Goal: Information Seeking & Learning: Learn about a topic

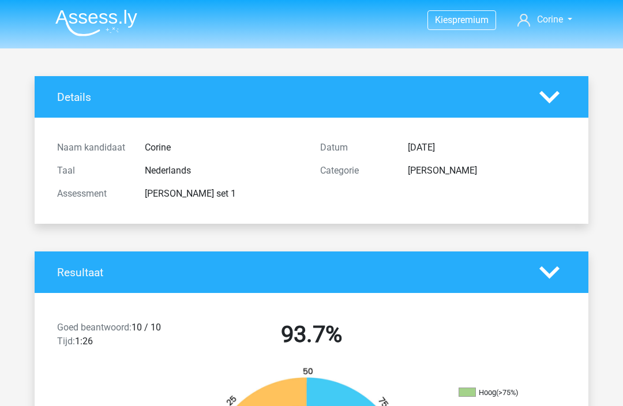
scroll to position [170, 0]
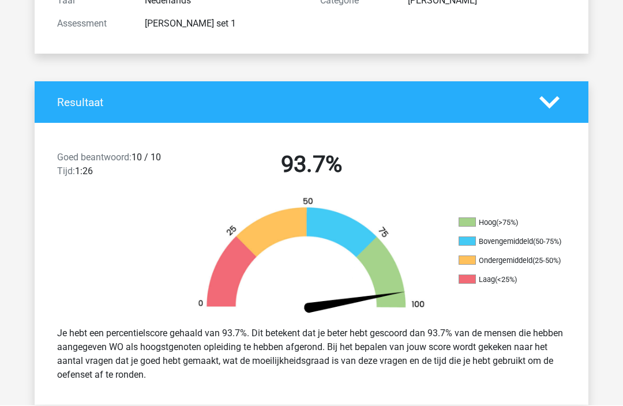
click at [352, 1] on div "Categorie" at bounding box center [355, 1] width 88 height 14
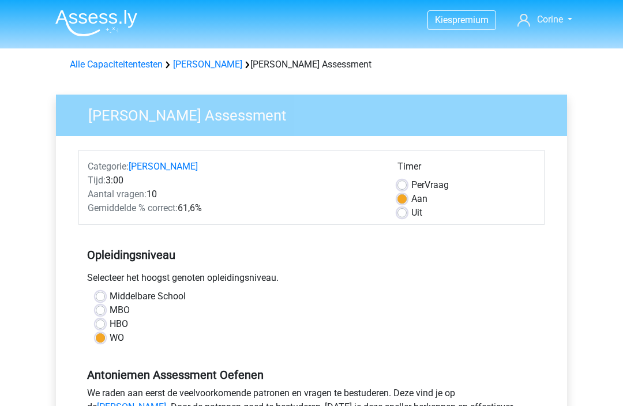
scroll to position [307, 0]
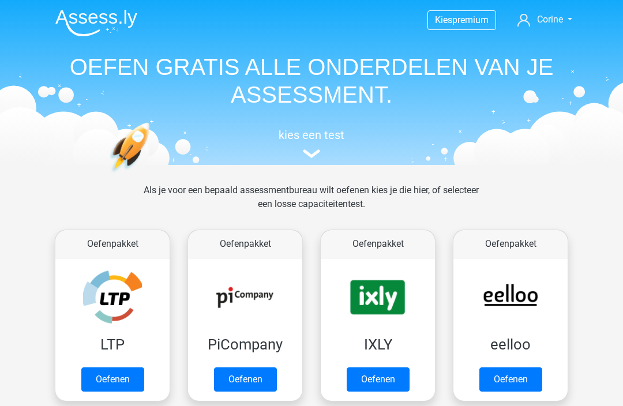
scroll to position [447, 0]
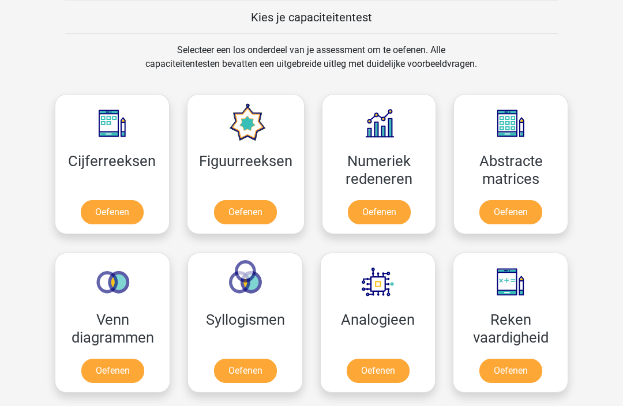
click at [247, 200] on link "Oefenen" at bounding box center [245, 212] width 63 height 24
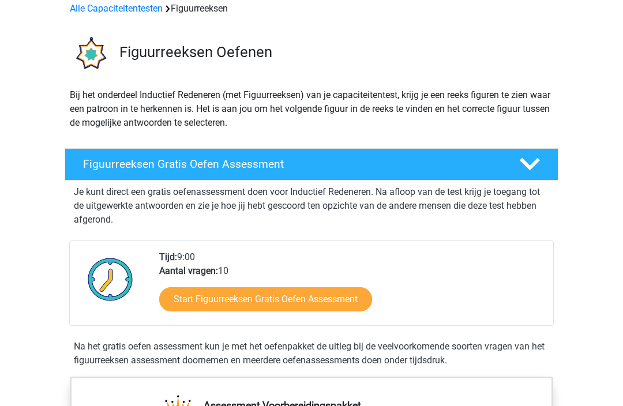
scroll to position [66, 0]
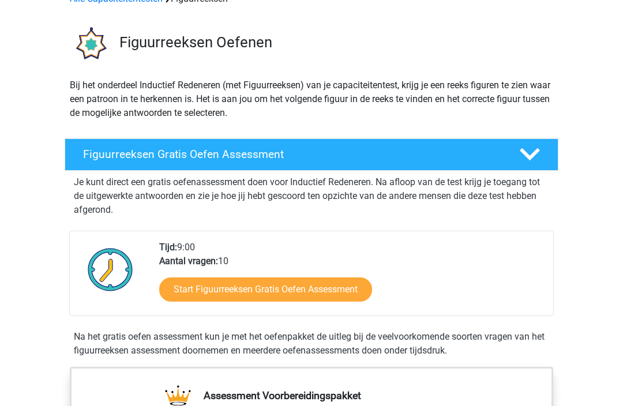
click at [331, 291] on link "Start Figuurreeksen Gratis Oefen Assessment" at bounding box center [265, 289] width 213 height 24
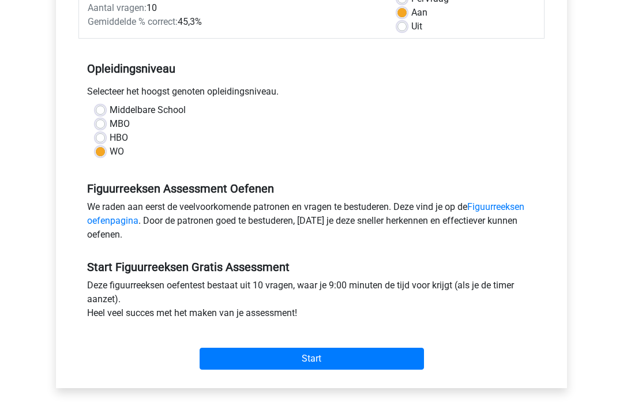
scroll to position [186, 0]
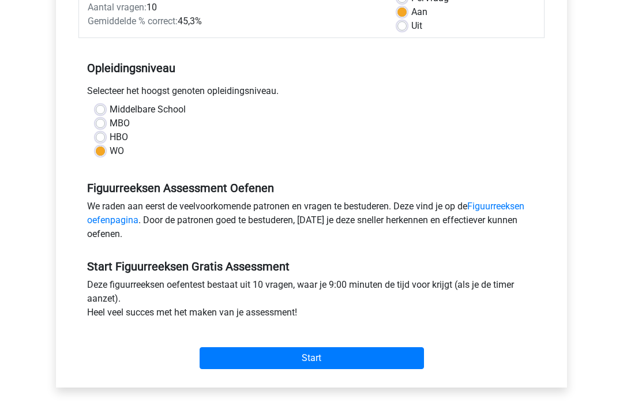
click at [510, 198] on div "Figuurreeksen Assessment Oefenen We raden aan eerst de veelvoorkomende patronen…" at bounding box center [311, 207] width 466 height 78
click at [511, 204] on link "Figuurreeksen oefenpagina" at bounding box center [305, 213] width 437 height 25
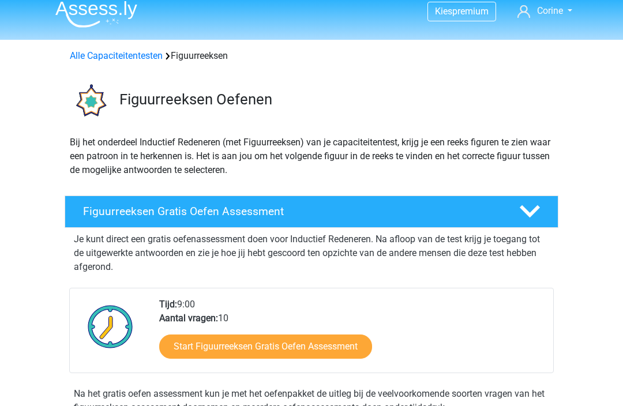
scroll to position [9, 0]
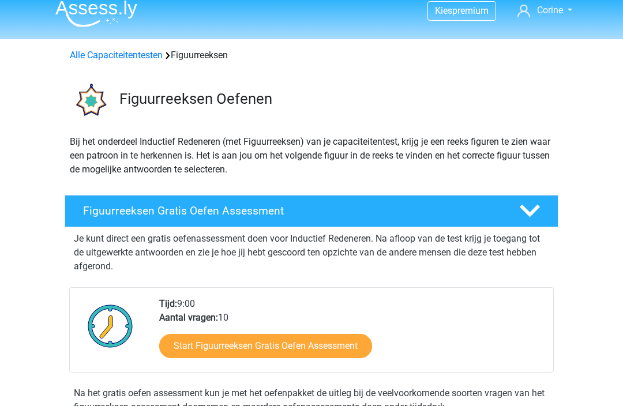
click at [196, 351] on link "Start Figuurreeksen Gratis Oefen Assessment" at bounding box center [265, 346] width 213 height 24
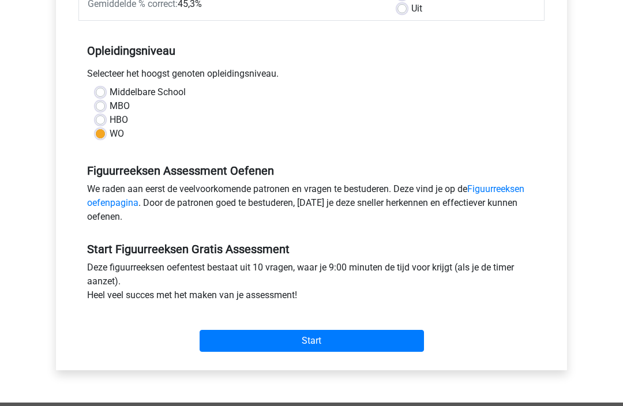
scroll to position [214, 0]
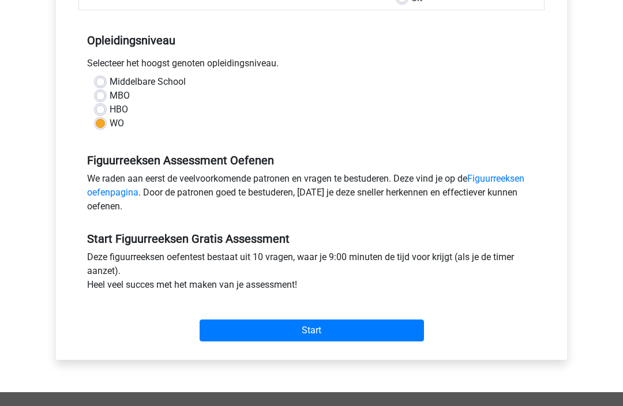
click at [390, 332] on input "Start" at bounding box center [312, 331] width 224 height 22
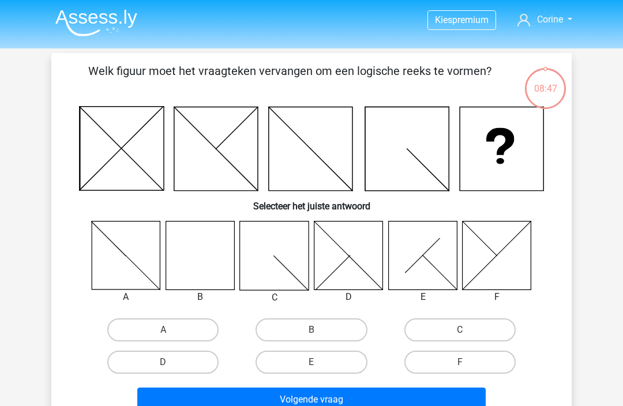
click at [202, 255] on icon at bounding box center [200, 255] width 69 height 69
click at [329, 332] on label "B" at bounding box center [310, 329] width 111 height 23
click at [319, 332] on input "B" at bounding box center [314, 333] width 7 height 7
radio input "true"
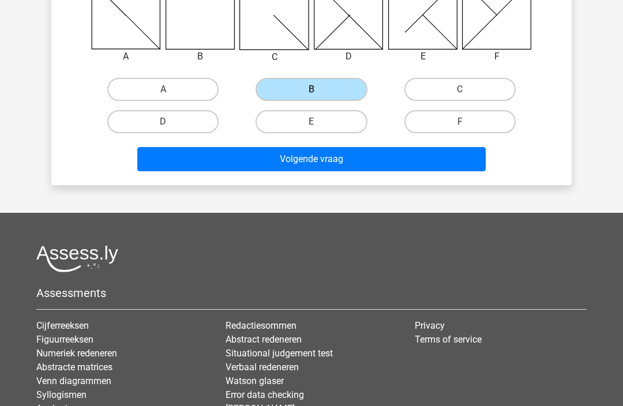
click at [435, 159] on button "Volgende vraag" at bounding box center [311, 159] width 349 height 24
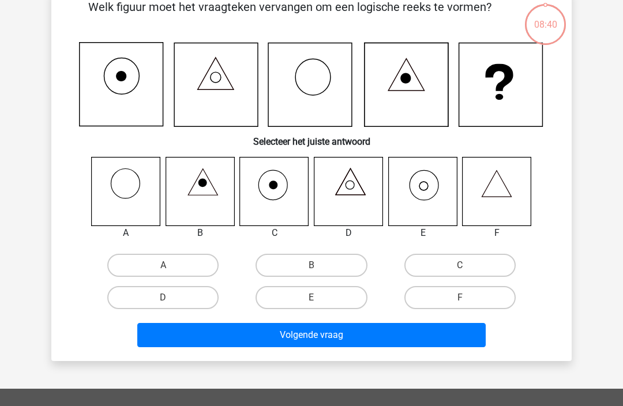
scroll to position [53, 0]
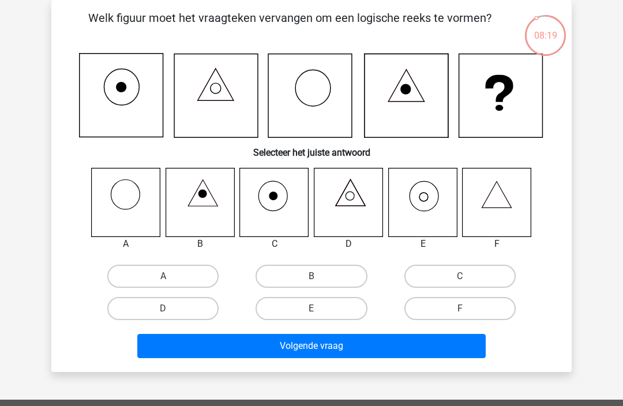
click at [336, 310] on label "E" at bounding box center [310, 308] width 111 height 23
click at [319, 310] on input "E" at bounding box center [314, 312] width 7 height 7
radio input "true"
click at [397, 342] on button "Volgende vraag" at bounding box center [311, 346] width 349 height 24
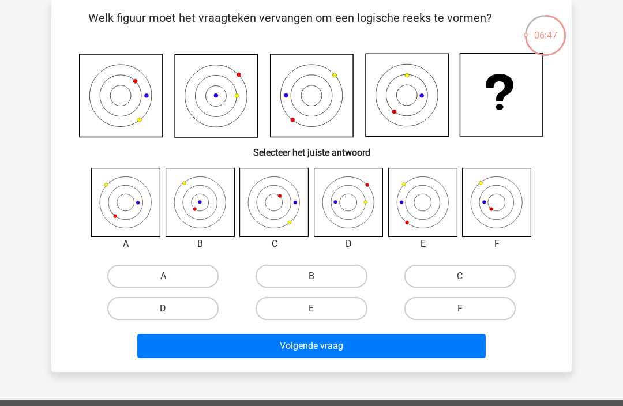
click at [310, 275] on label "B" at bounding box center [310, 276] width 111 height 23
click at [311, 276] on input "B" at bounding box center [314, 279] width 7 height 7
radio input "true"
click at [317, 352] on button "Volgende vraag" at bounding box center [311, 346] width 349 height 24
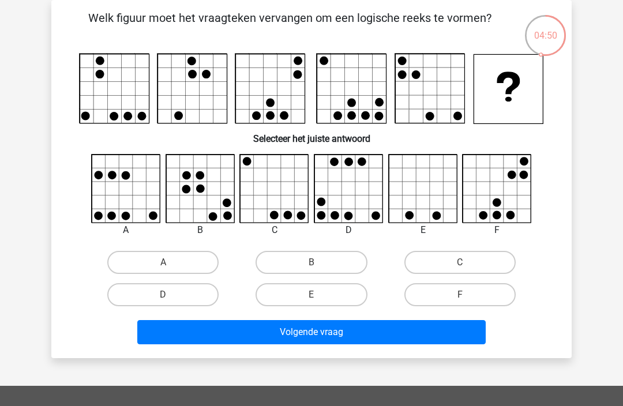
click at [489, 300] on label "F" at bounding box center [459, 294] width 111 height 23
click at [467, 300] on input "F" at bounding box center [463, 298] width 7 height 7
radio input "true"
click at [428, 344] on button "Volgende vraag" at bounding box center [311, 332] width 349 height 24
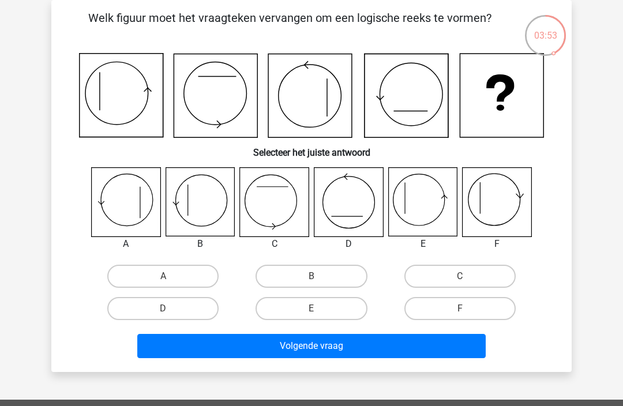
click at [326, 276] on label "B" at bounding box center [310, 276] width 111 height 23
click at [319, 276] on input "B" at bounding box center [314, 279] width 7 height 7
radio input "true"
click at [374, 345] on button "Volgende vraag" at bounding box center [311, 346] width 349 height 24
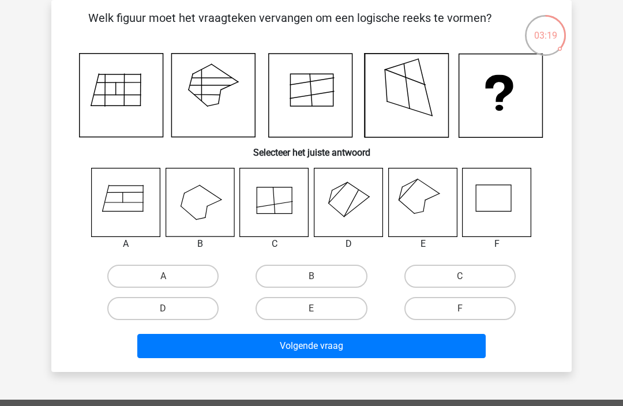
click at [418, 207] on icon at bounding box center [422, 202] width 69 height 69
click at [332, 308] on label "E" at bounding box center [310, 308] width 111 height 23
click at [319, 309] on input "E" at bounding box center [314, 312] width 7 height 7
radio input "true"
click at [372, 348] on button "Volgende vraag" at bounding box center [311, 346] width 349 height 24
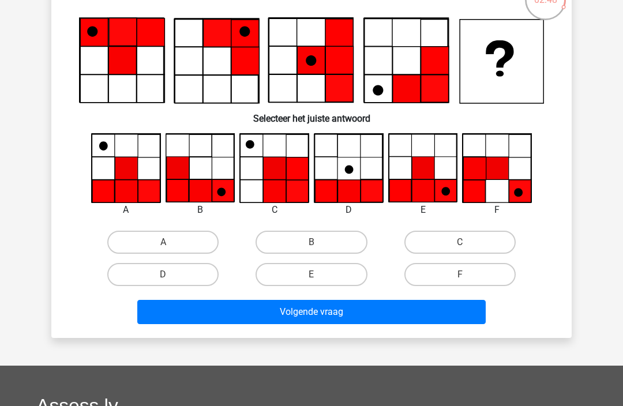
scroll to position [87, 0]
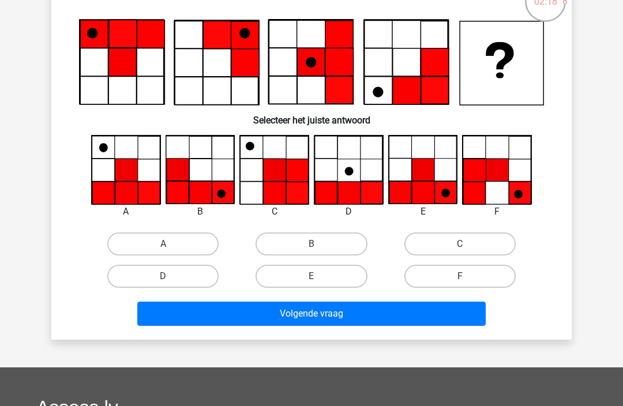
click at [133, 246] on label "A" at bounding box center [162, 243] width 111 height 23
click at [163, 246] on input "A" at bounding box center [166, 247] width 7 height 7
radio input "true"
click at [153, 318] on button "Volgende vraag" at bounding box center [311, 314] width 349 height 24
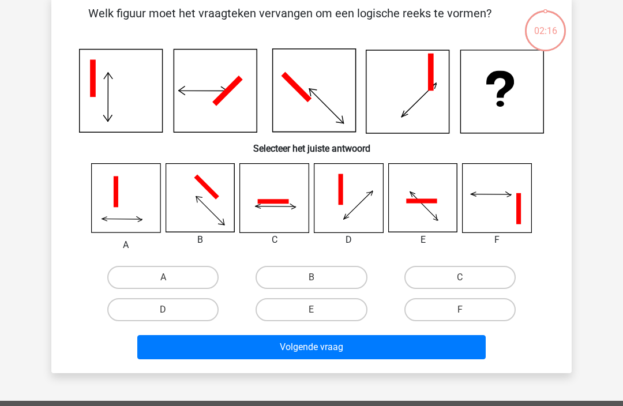
scroll to position [53, 0]
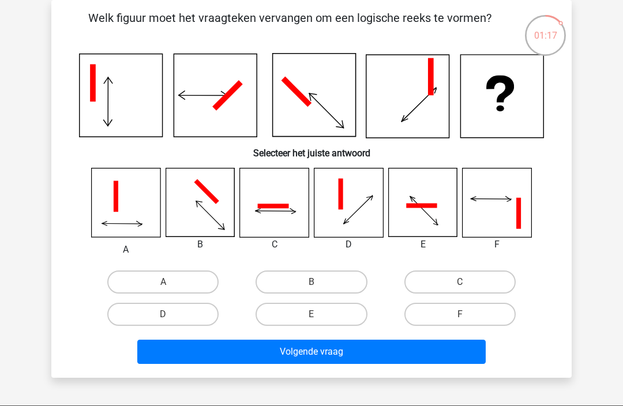
click at [310, 281] on label "B" at bounding box center [310, 281] width 111 height 23
click at [311, 282] on input "B" at bounding box center [314, 285] width 7 height 7
radio input "true"
click at [339, 356] on button "Volgende vraag" at bounding box center [311, 352] width 349 height 24
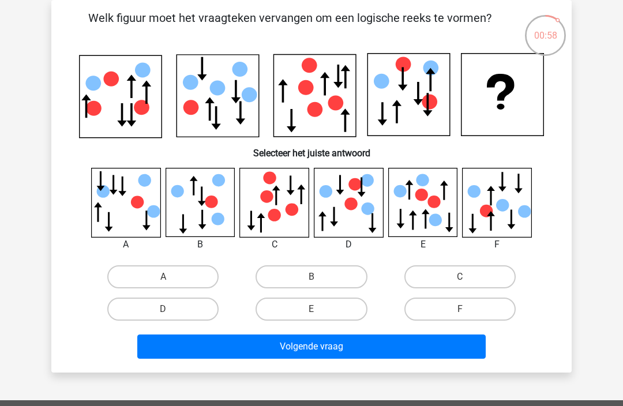
click at [330, 312] on label "E" at bounding box center [310, 309] width 111 height 23
click at [319, 312] on input "E" at bounding box center [314, 312] width 7 height 7
radio input "true"
click at [371, 351] on button "Volgende vraag" at bounding box center [311, 346] width 349 height 24
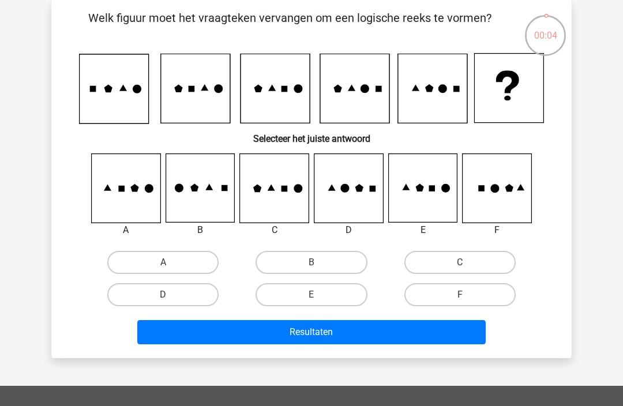
click at [187, 290] on label "D" at bounding box center [162, 294] width 111 height 23
click at [171, 295] on input "D" at bounding box center [166, 298] width 7 height 7
radio input "true"
click at [303, 329] on button "Resultaten" at bounding box center [311, 332] width 349 height 24
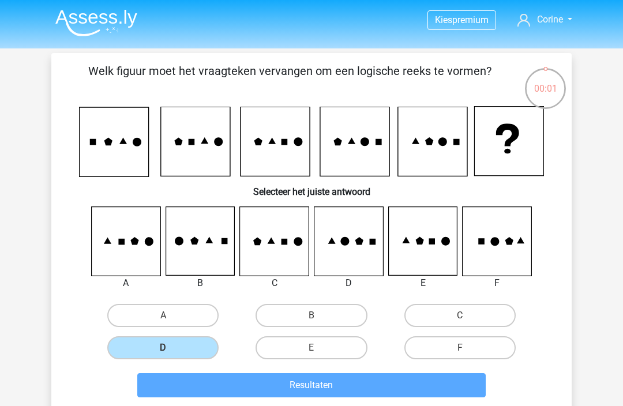
scroll to position [91, 0]
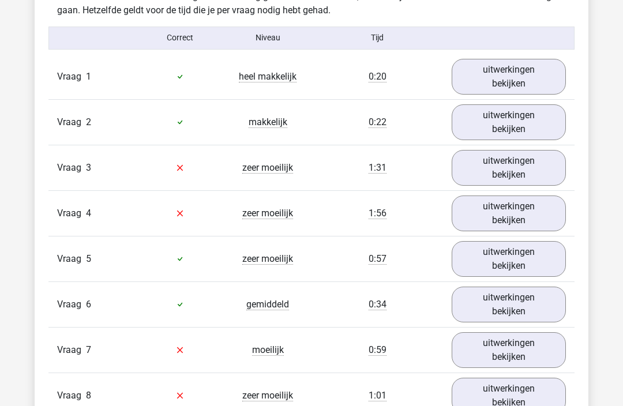
scroll to position [934, 0]
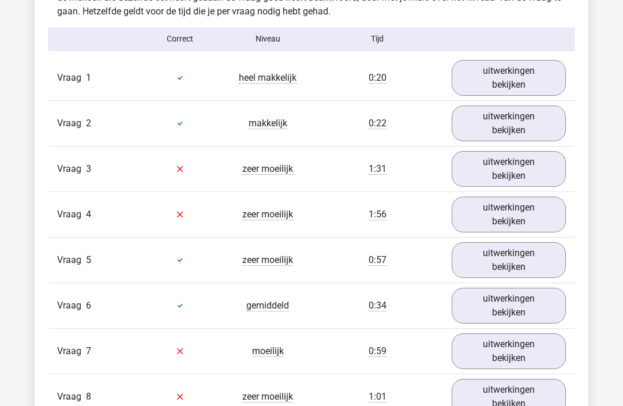
click at [528, 167] on link "uitwerkingen bekijken" at bounding box center [509, 169] width 114 height 36
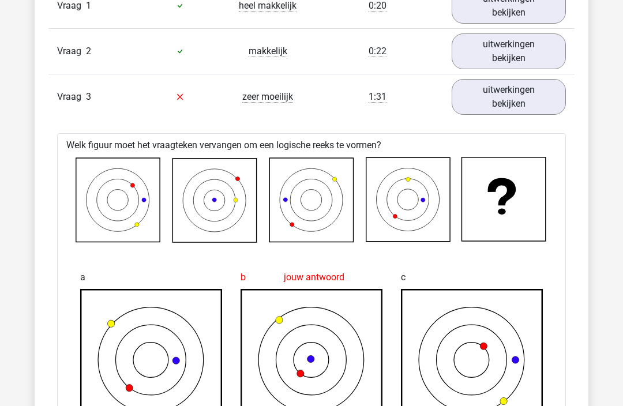
scroll to position [1007, 0]
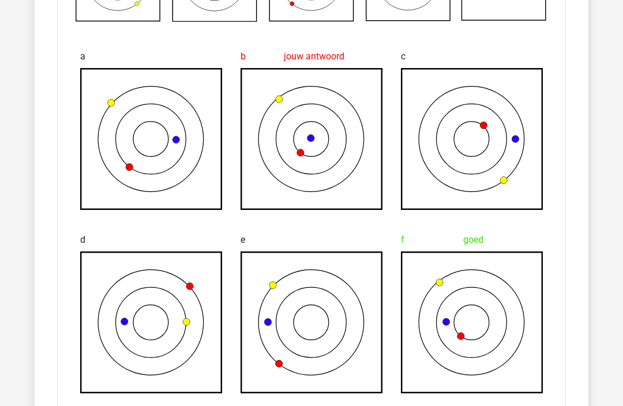
scroll to position [1245, 0]
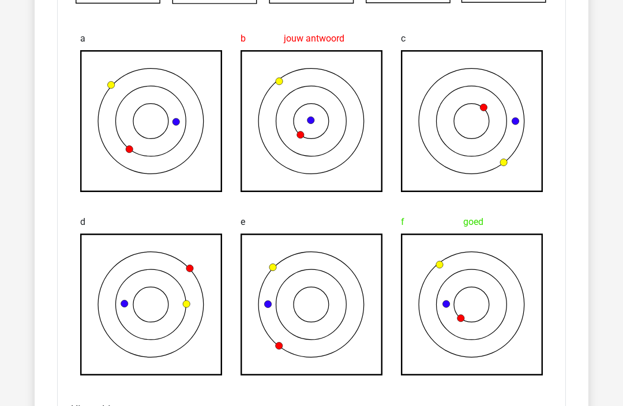
click at [44, 88] on div "In deze sectie vind je de antwoorden en uitwerkingen bij alle vragen. Daarnaast…" at bounding box center [311, 409] width 536 height 1505
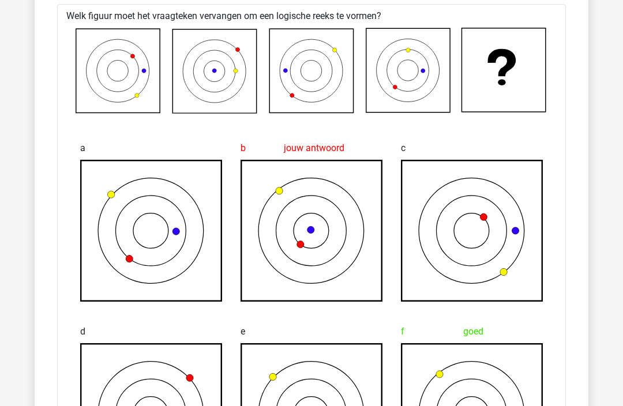
scroll to position [1135, 0]
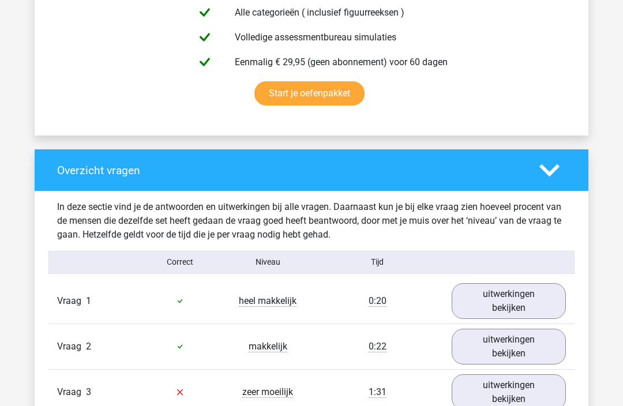
scroll to position [706, 0]
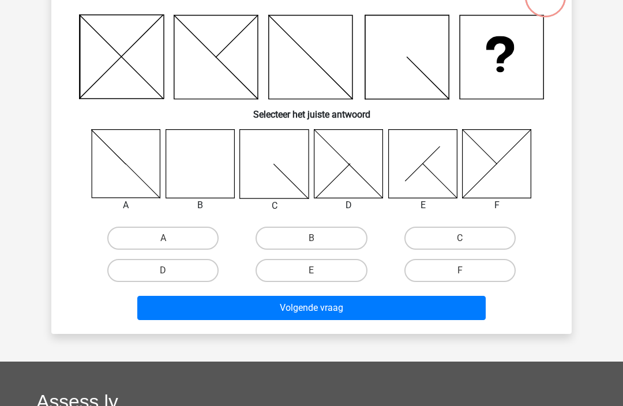
scroll to position [91, 0]
